Goal: Information Seeking & Learning: Learn about a topic

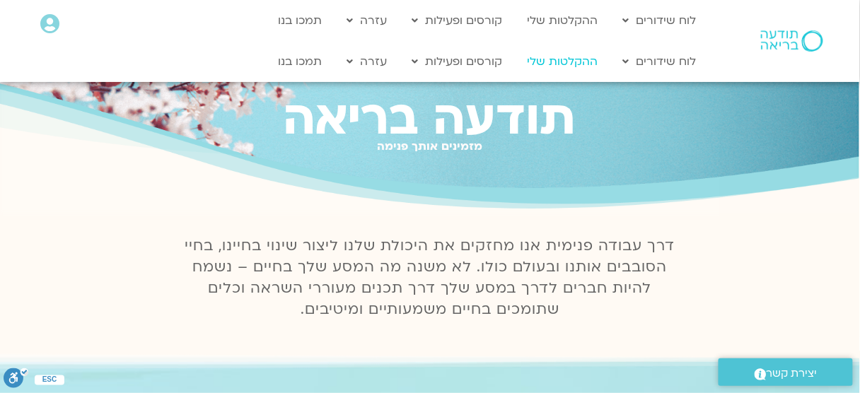
click at [528, 62] on link "ההקלטות שלי" at bounding box center [563, 61] width 85 height 27
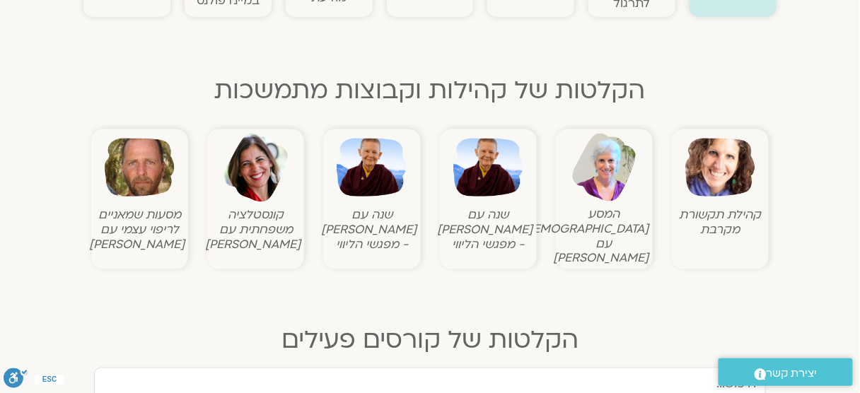
scroll to position [402, 0]
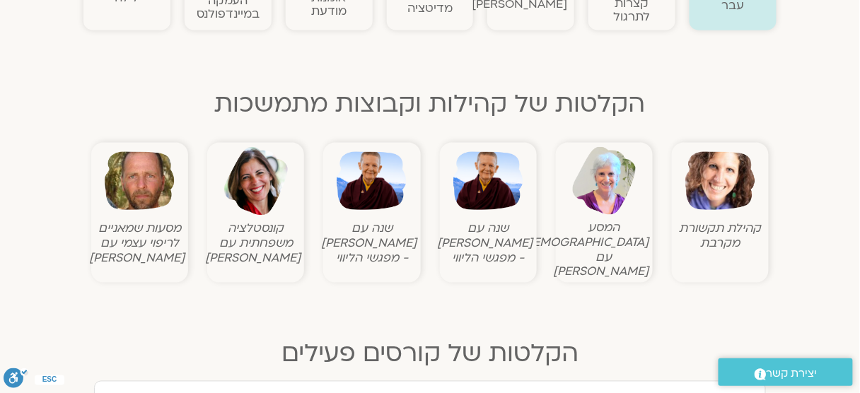
drag, startPoint x: 0, startPoint y: 0, endPoint x: 865, endPoint y: 34, distance: 865.2
click at [389, 190] on img at bounding box center [372, 181] width 70 height 70
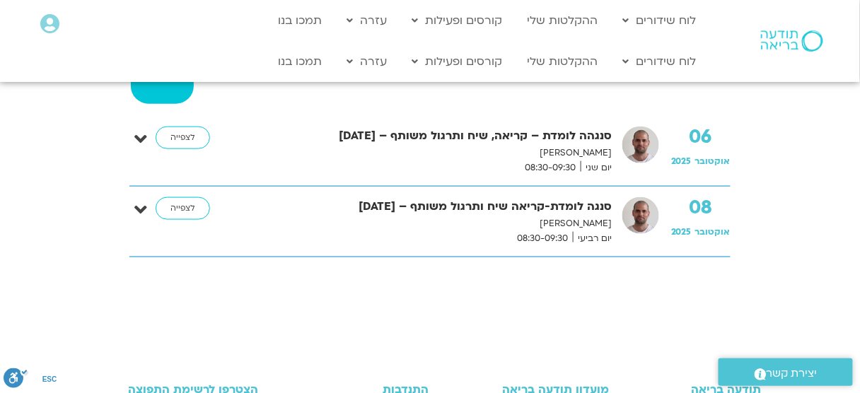
scroll to position [245, 0]
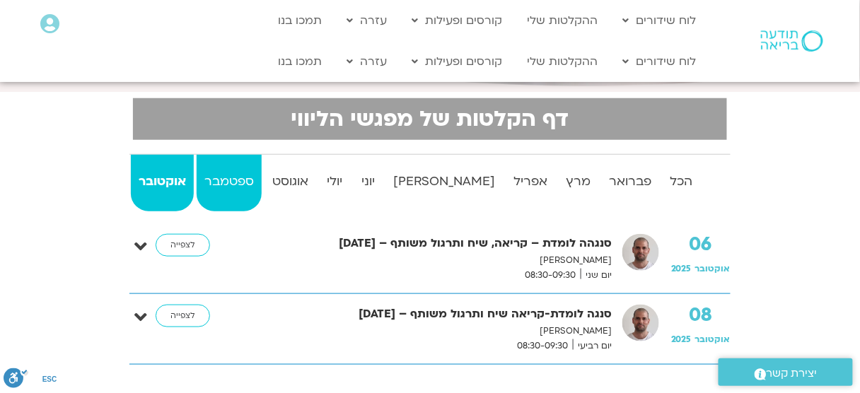
click at [260, 180] on strong "ספטמבר" at bounding box center [229, 181] width 65 height 21
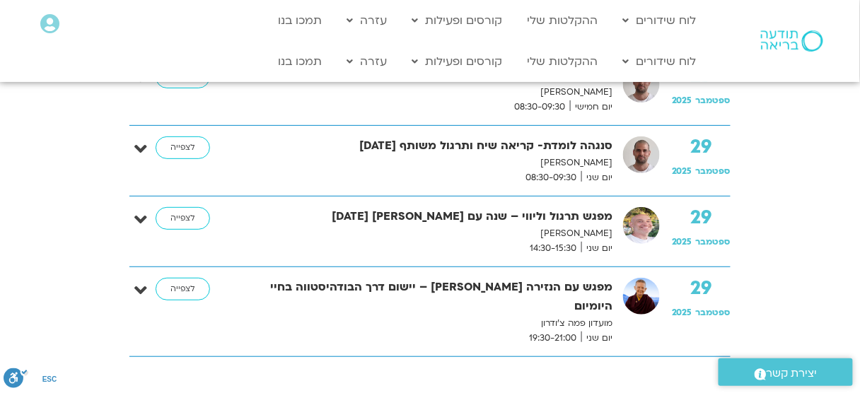
scroll to position [1390, 0]
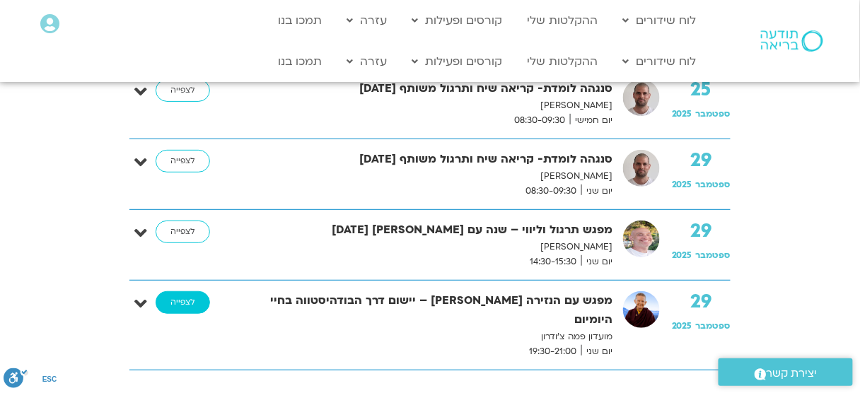
click at [185, 294] on link "לצפייה" at bounding box center [183, 302] width 54 height 23
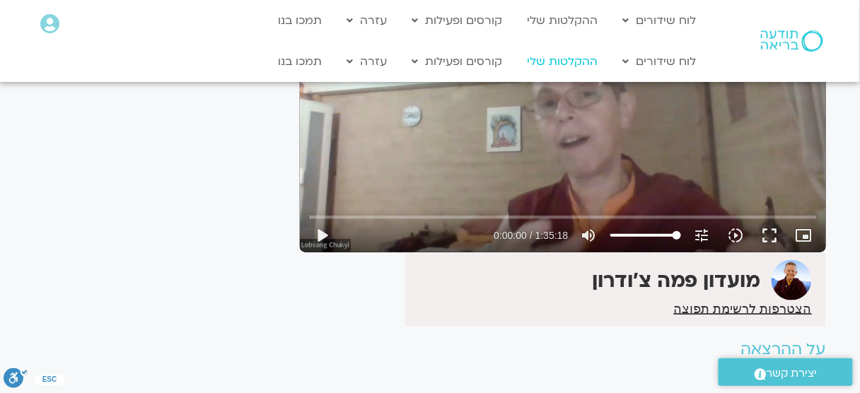
click at [550, 58] on link "ההקלטות שלי" at bounding box center [563, 61] width 85 height 27
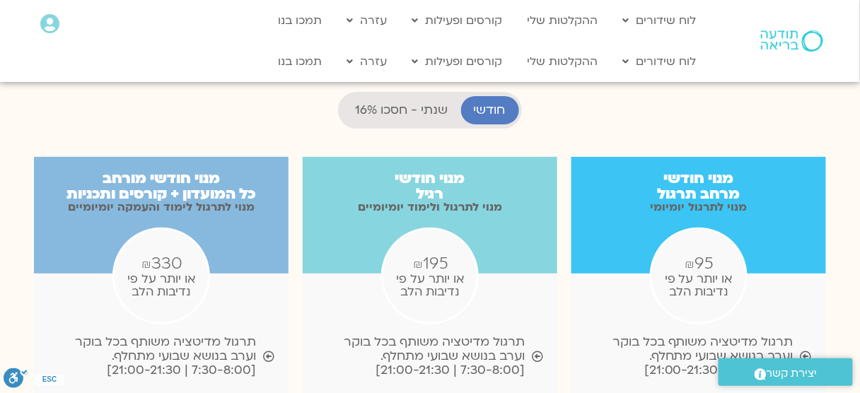
scroll to position [1362, 0]
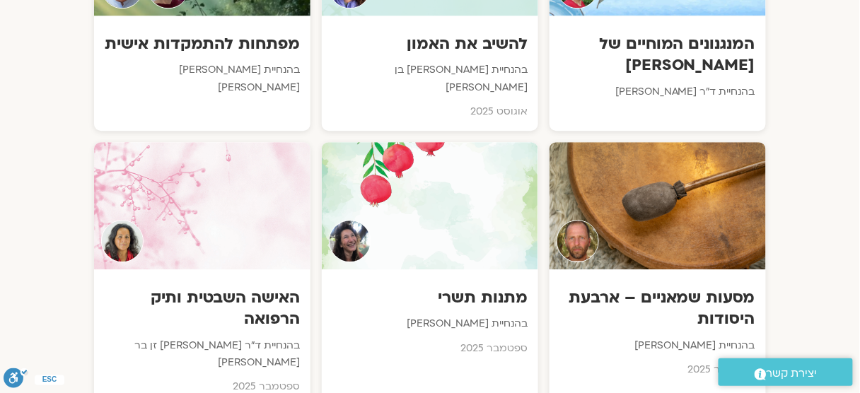
scroll to position [957, 0]
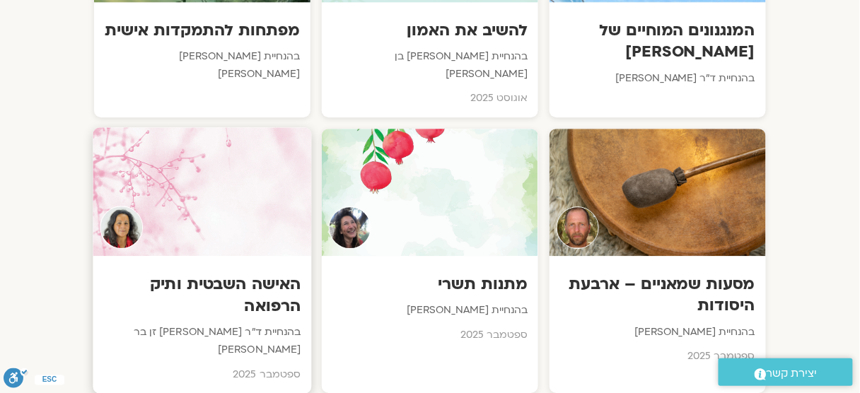
click at [234, 173] on div at bounding box center [202, 191] width 219 height 129
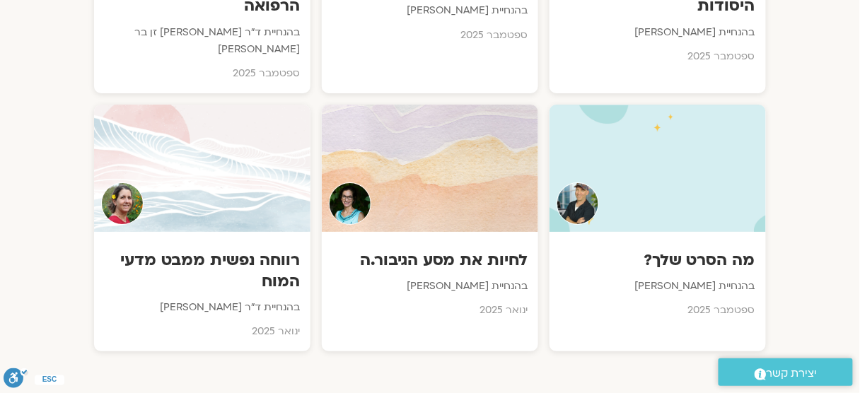
scroll to position [1281, 0]
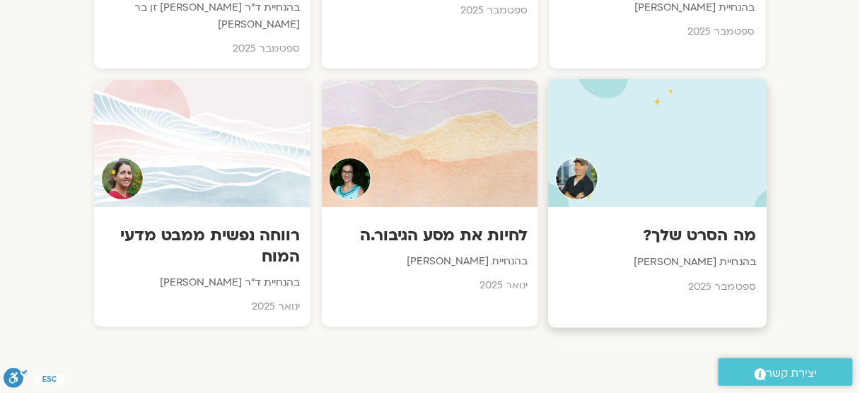
click at [693, 125] on div at bounding box center [657, 143] width 219 height 129
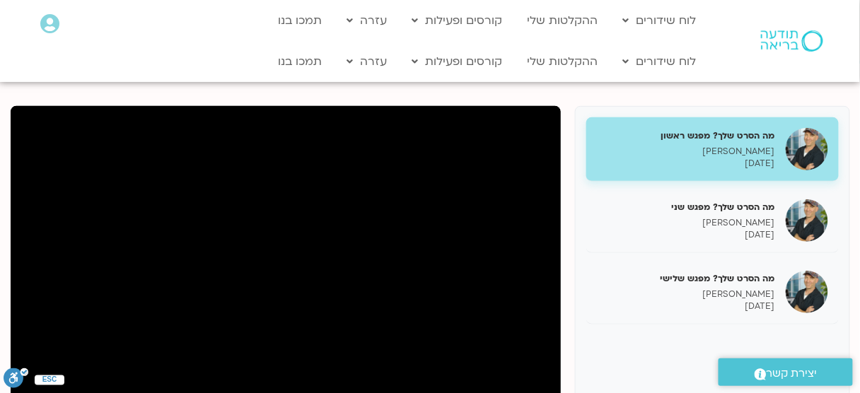
scroll to position [136, 0]
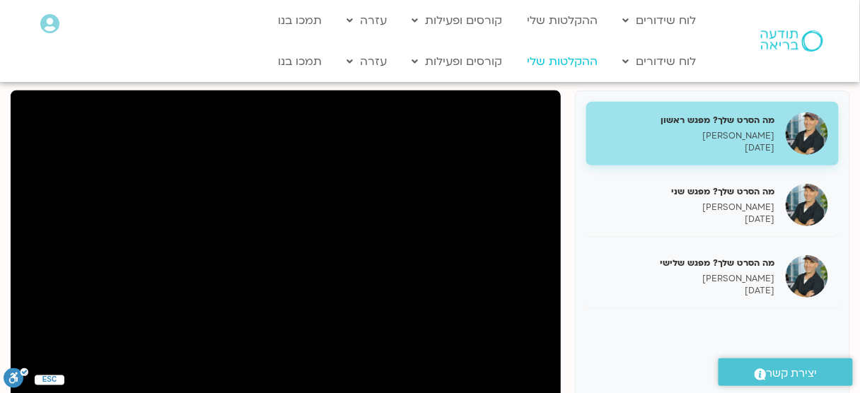
click at [555, 59] on link "ההקלטות שלי" at bounding box center [563, 61] width 85 height 27
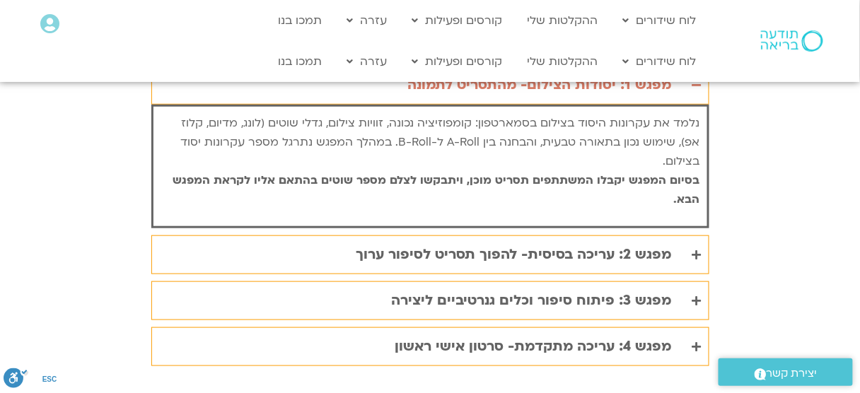
scroll to position [2929, 0]
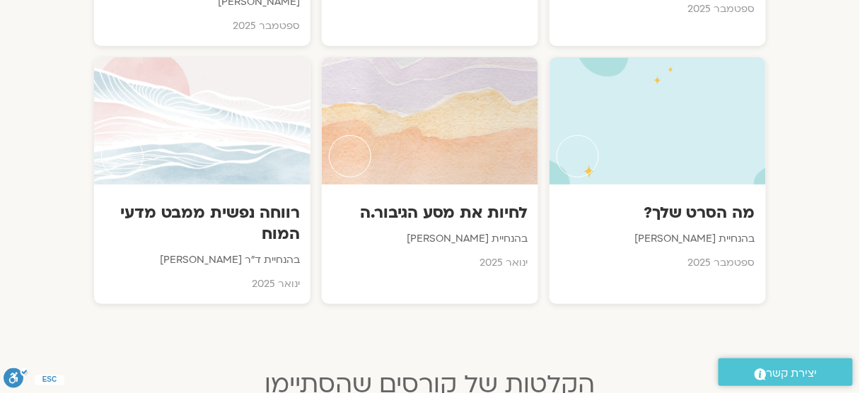
scroll to position [1381, 0]
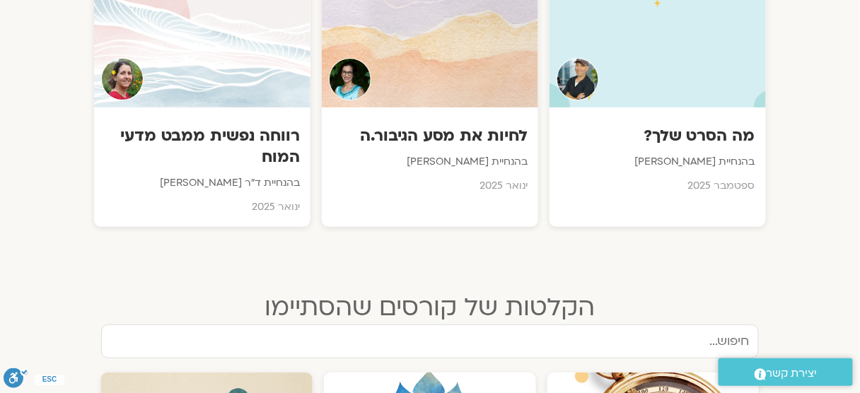
click at [668, 325] on input "text" at bounding box center [430, 342] width 658 height 34
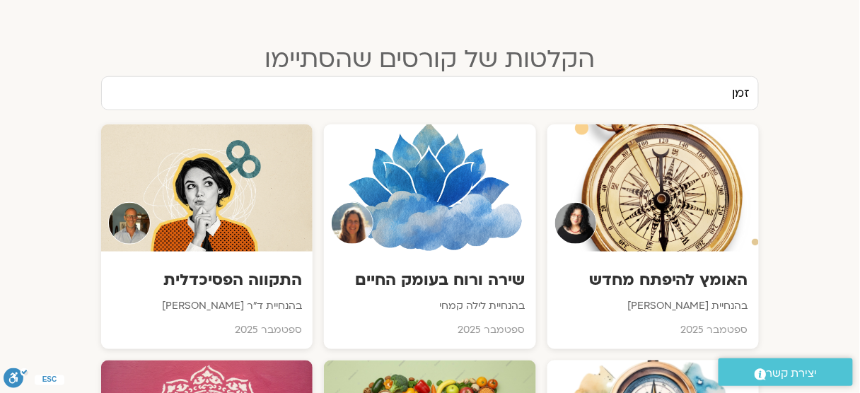
scroll to position [1603, 0]
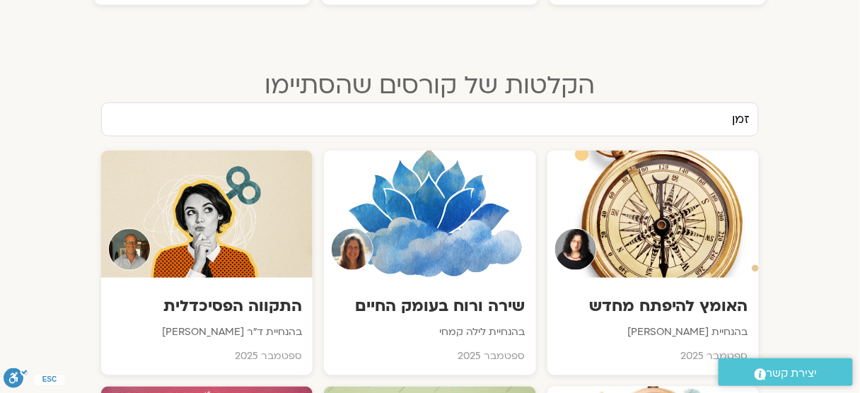
type input "זמן"
click at [720, 103] on input "זמן" at bounding box center [430, 120] width 658 height 34
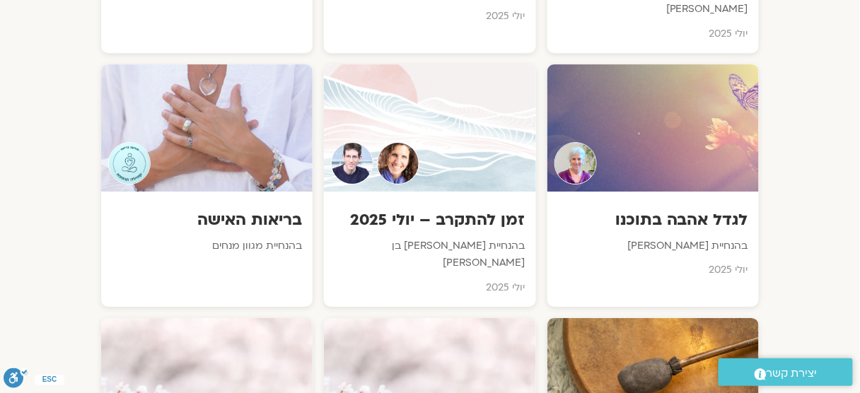
scroll to position [2473, 0]
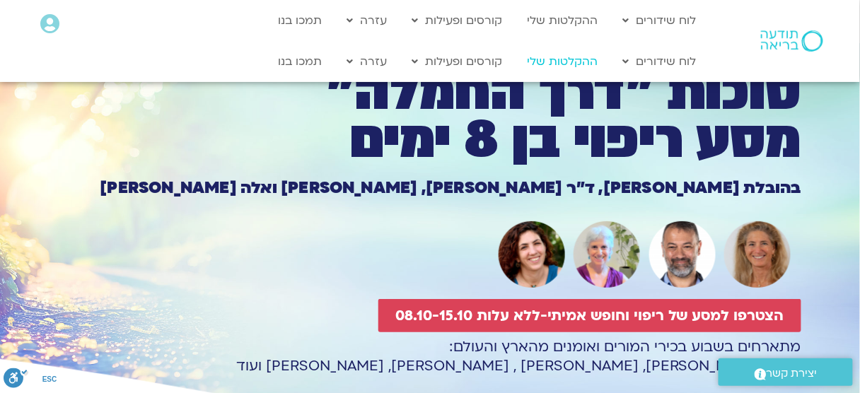
click at [570, 69] on link "ההקלטות שלי" at bounding box center [563, 61] width 85 height 27
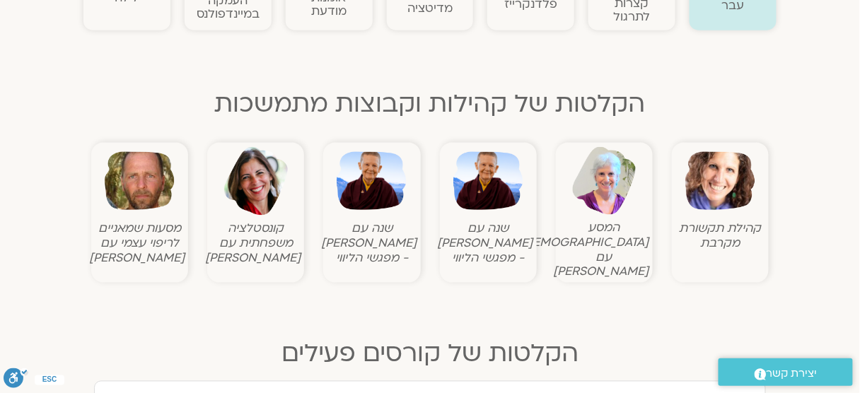
scroll to position [415, 0]
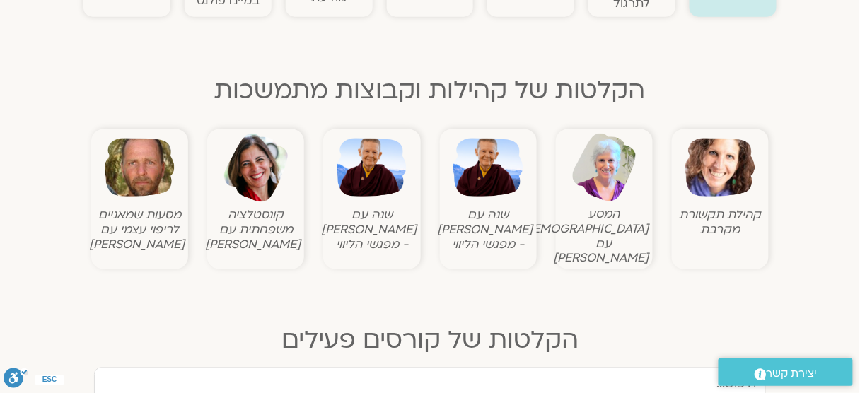
click at [727, 182] on img at bounding box center [721, 168] width 70 height 70
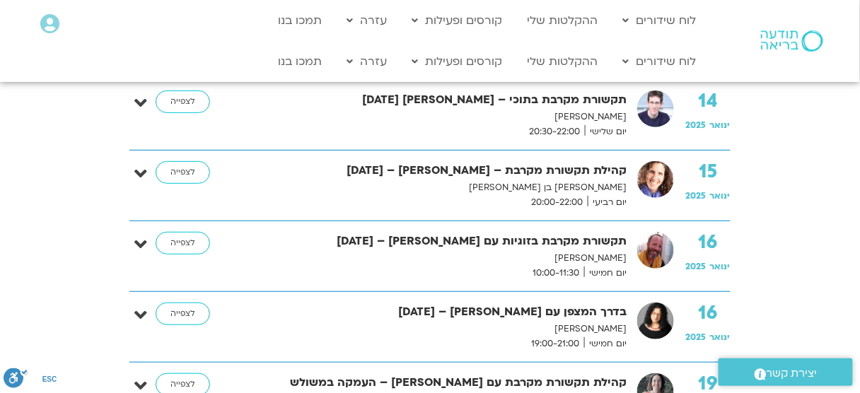
scroll to position [1441, 0]
